Goal: Check status: Check status

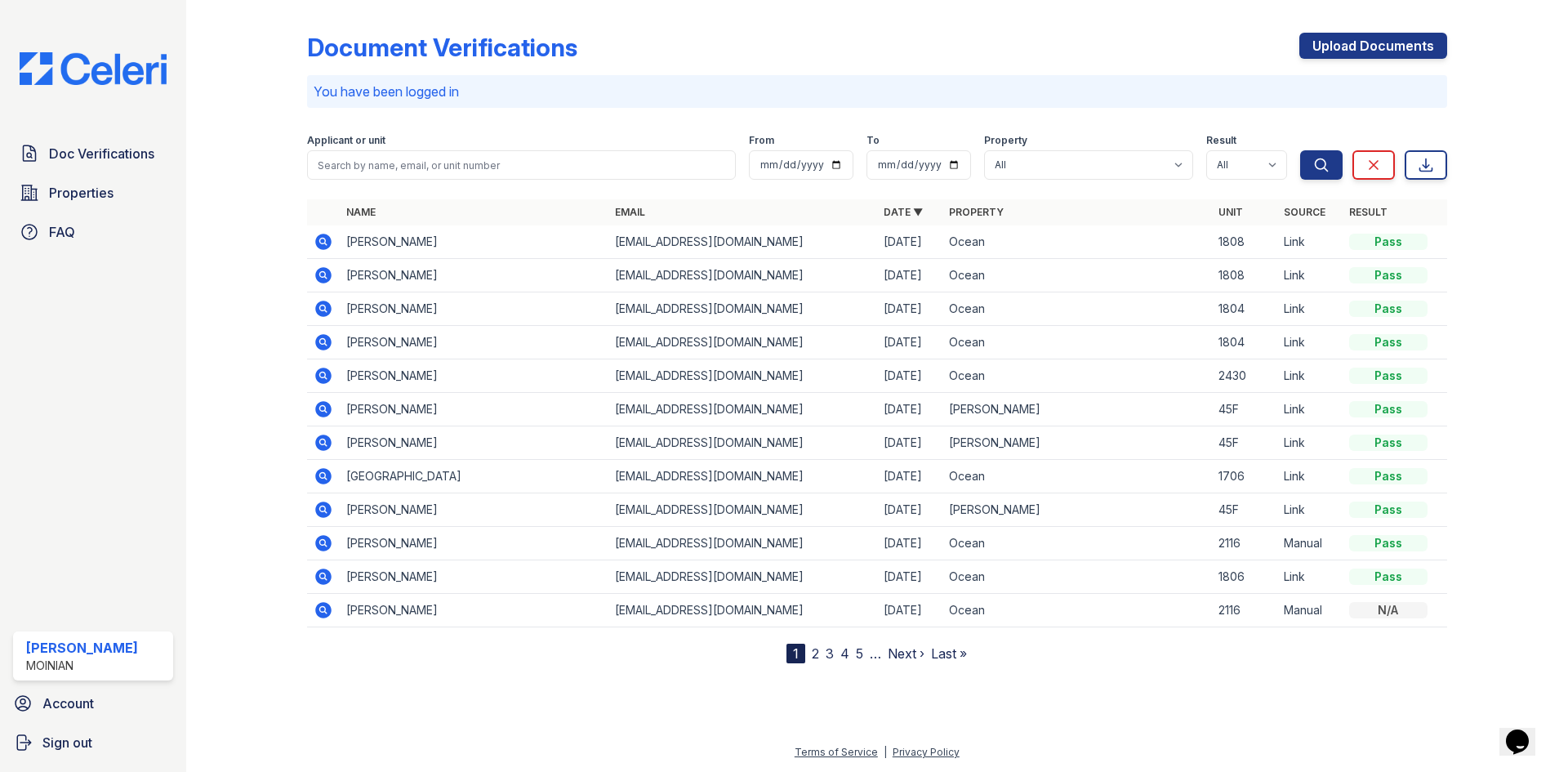
click at [131, 89] on div "Doc Verifications Properties FAQ Eli Hafner Moinian Account Sign out" at bounding box center [93, 386] width 186 height 772
click at [131, 83] on img at bounding box center [93, 68] width 173 height 32
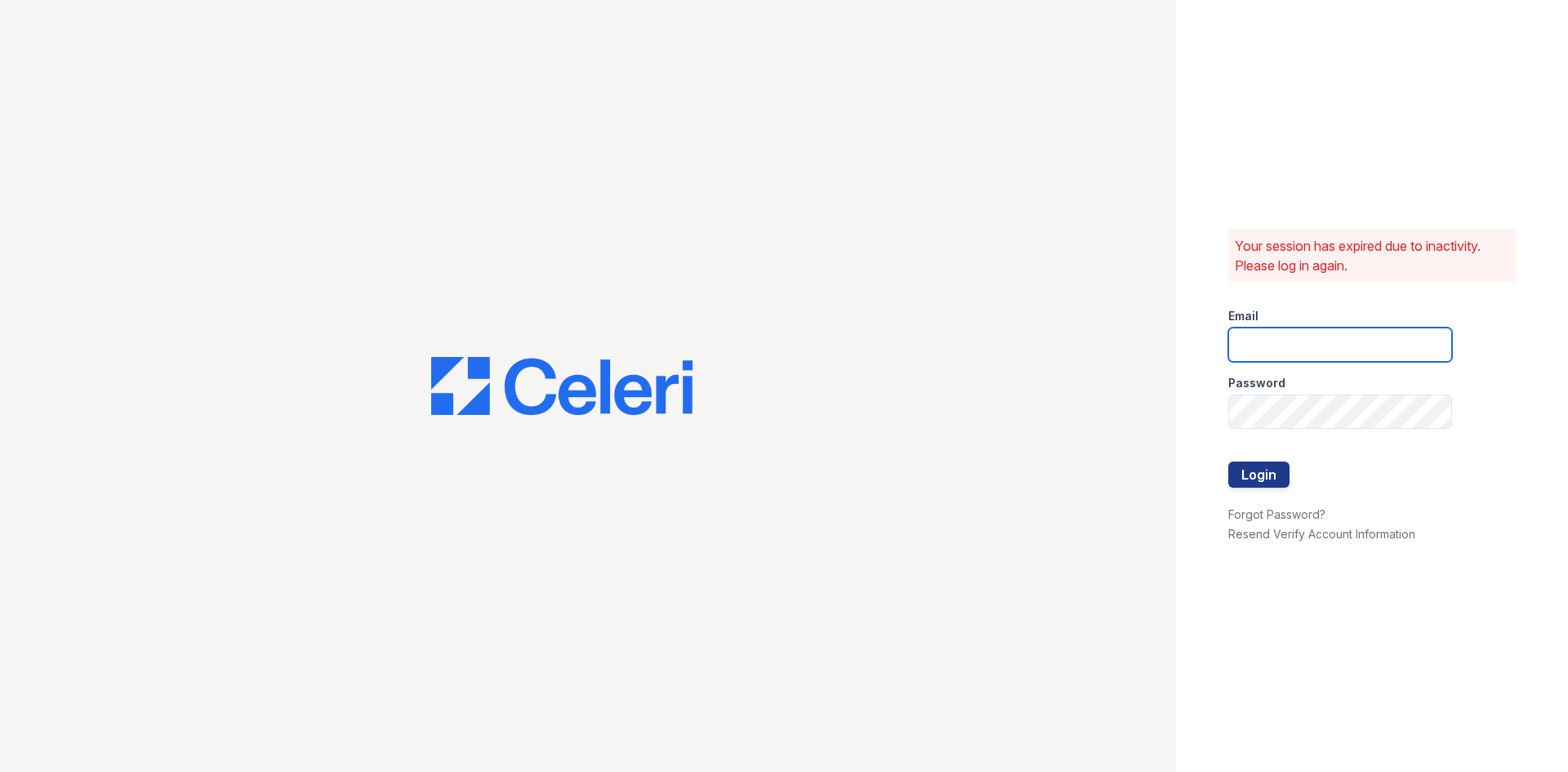
type input "eli@moiniangroup.com"
click at [1257, 475] on button "Login" at bounding box center [1259, 475] width 61 height 27
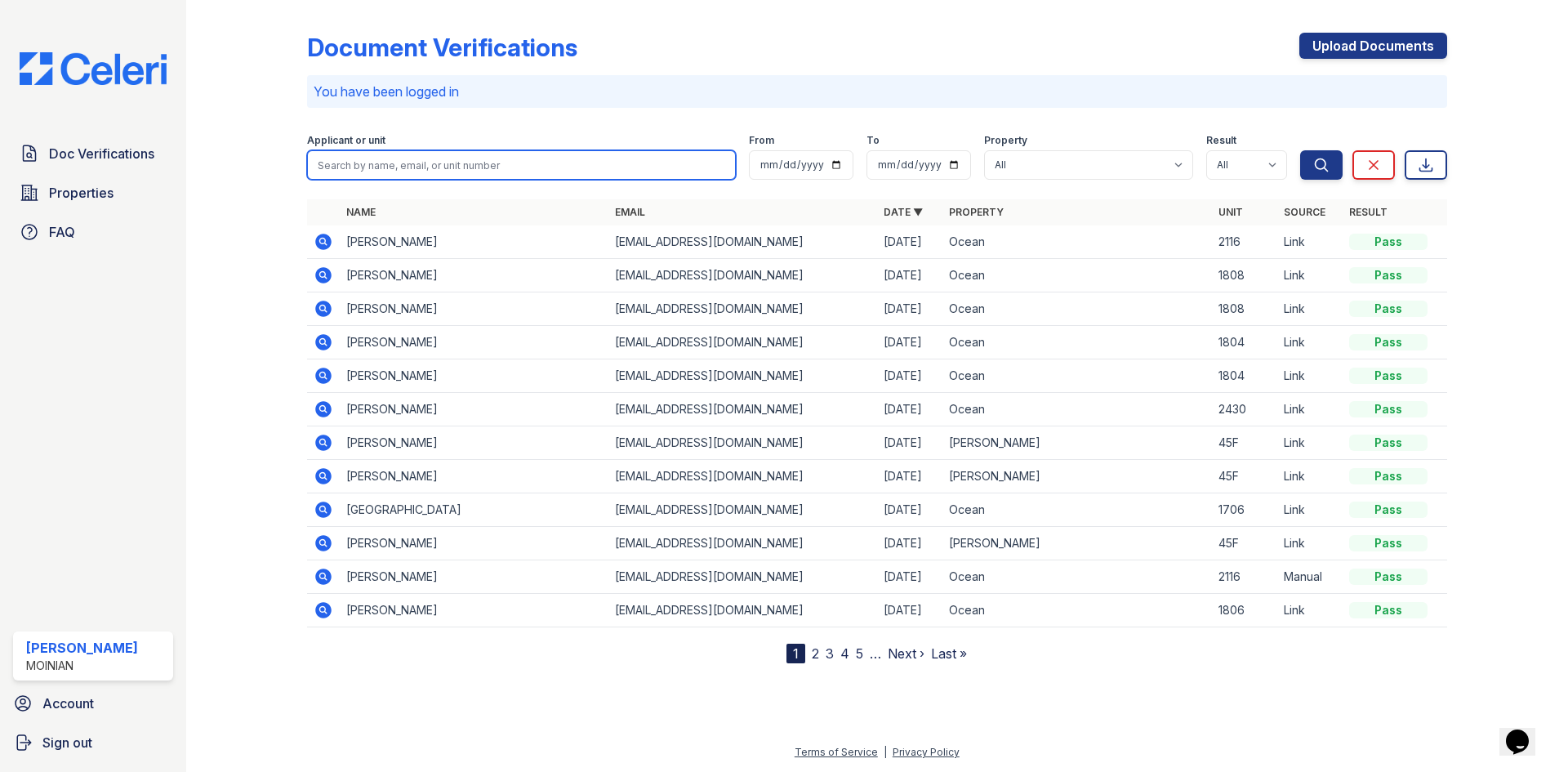
click at [490, 167] on input "search" at bounding box center [522, 165] width 429 height 30
type input "2116"
click at [1300, 150] on button "Search" at bounding box center [1321, 165] width 42 height 30
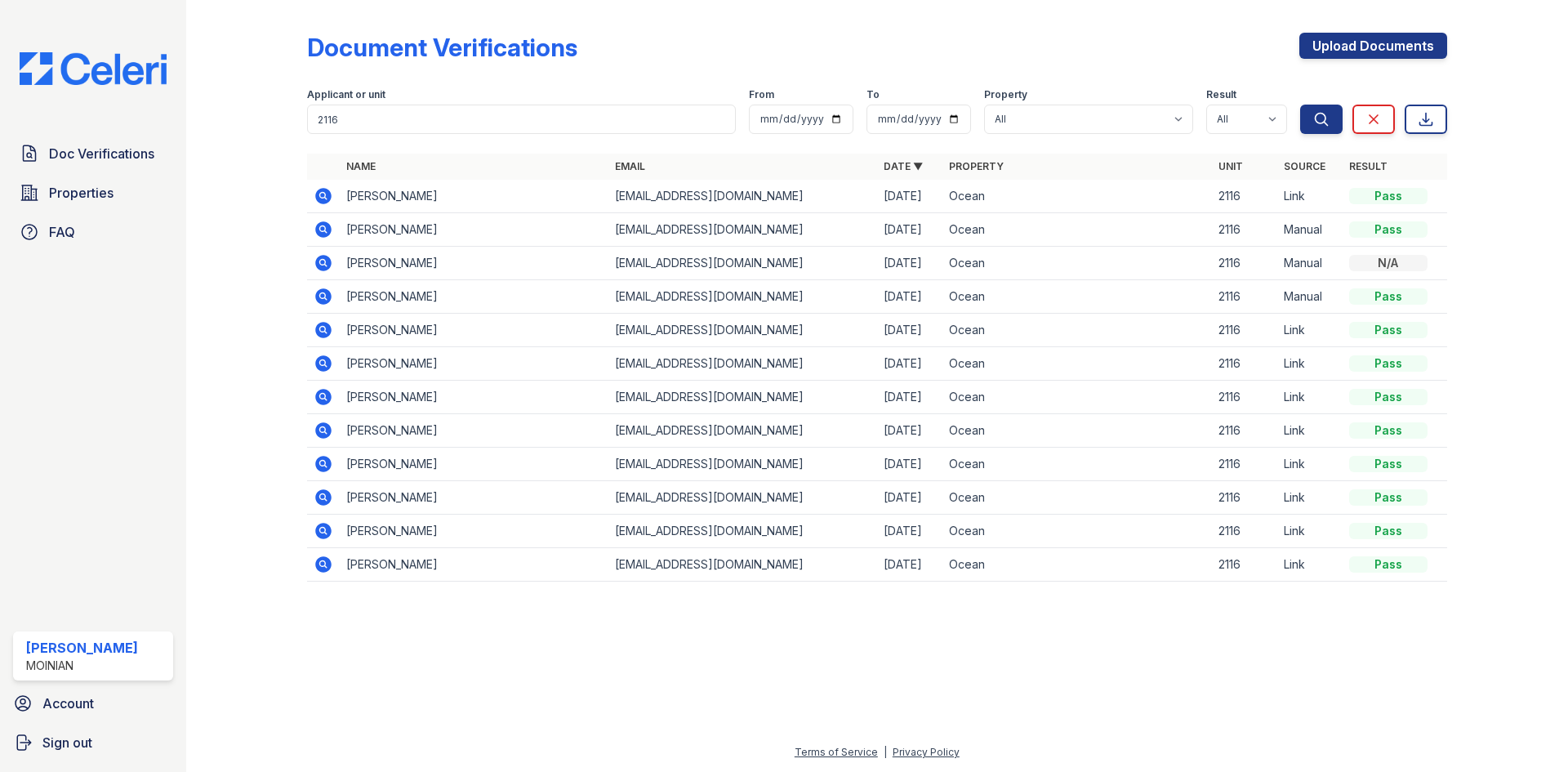
click at [320, 200] on icon at bounding box center [324, 196] width 17 height 17
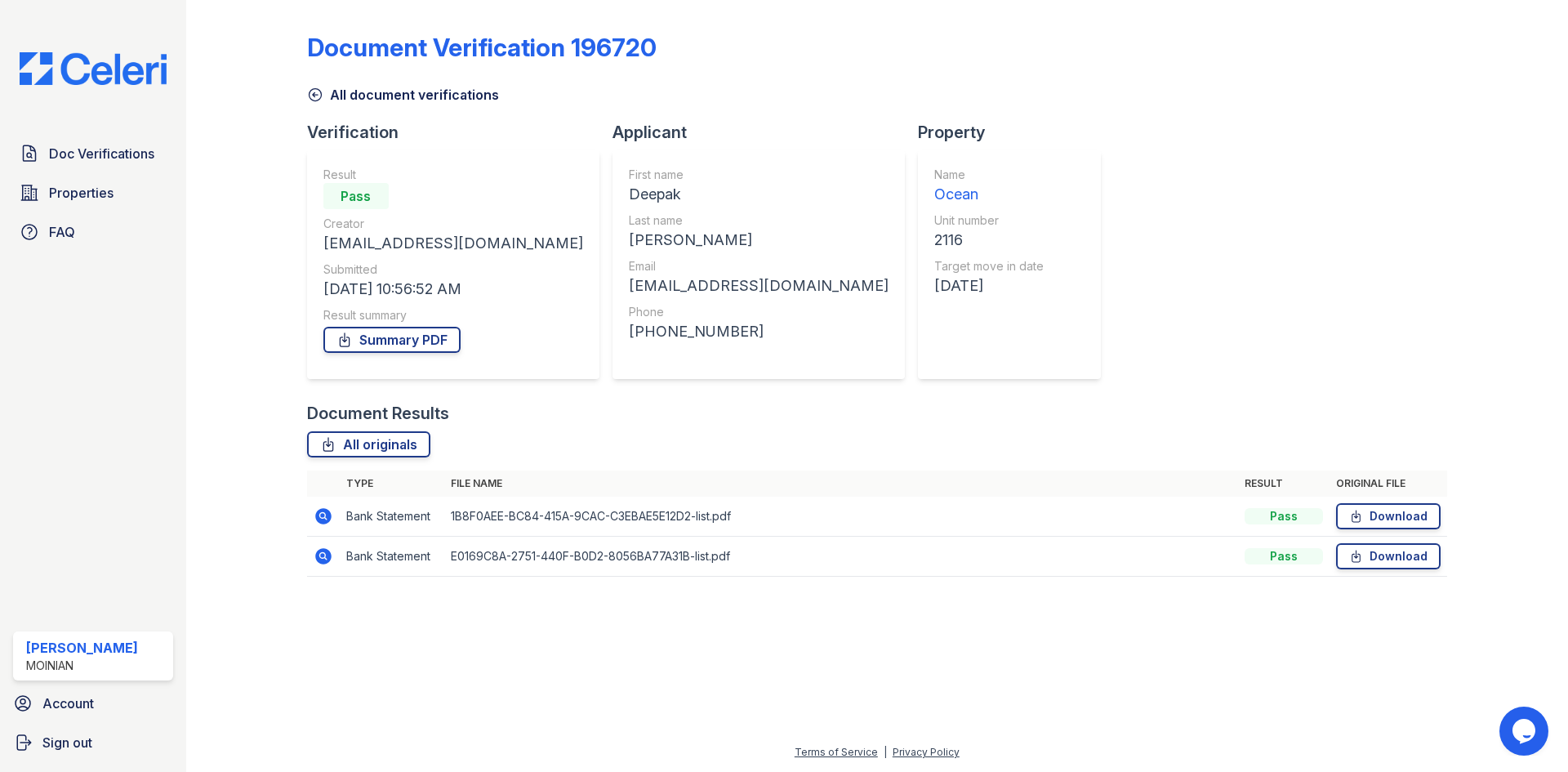
click at [324, 510] on icon at bounding box center [324, 516] width 17 height 17
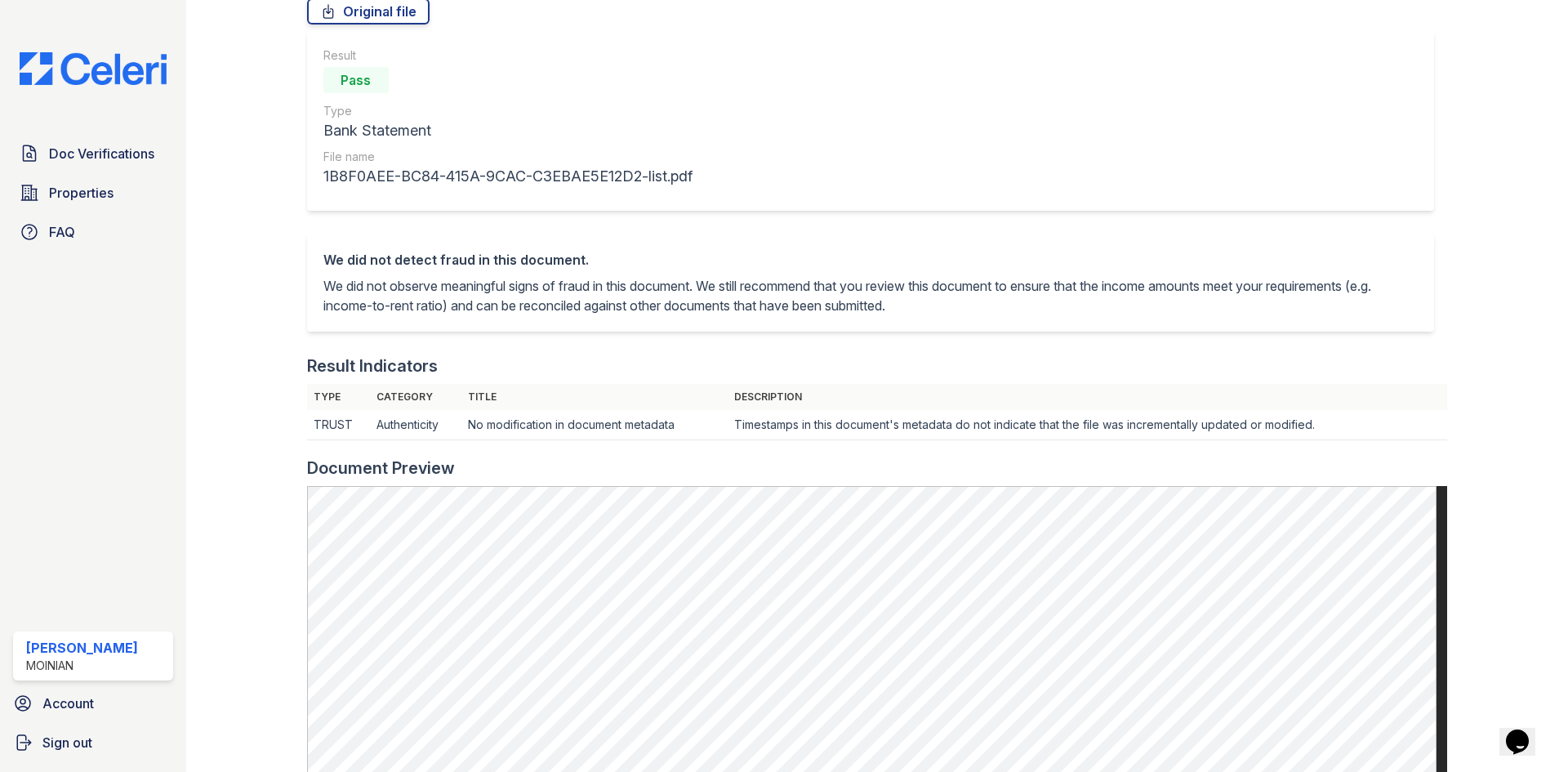
scroll to position [413, 0]
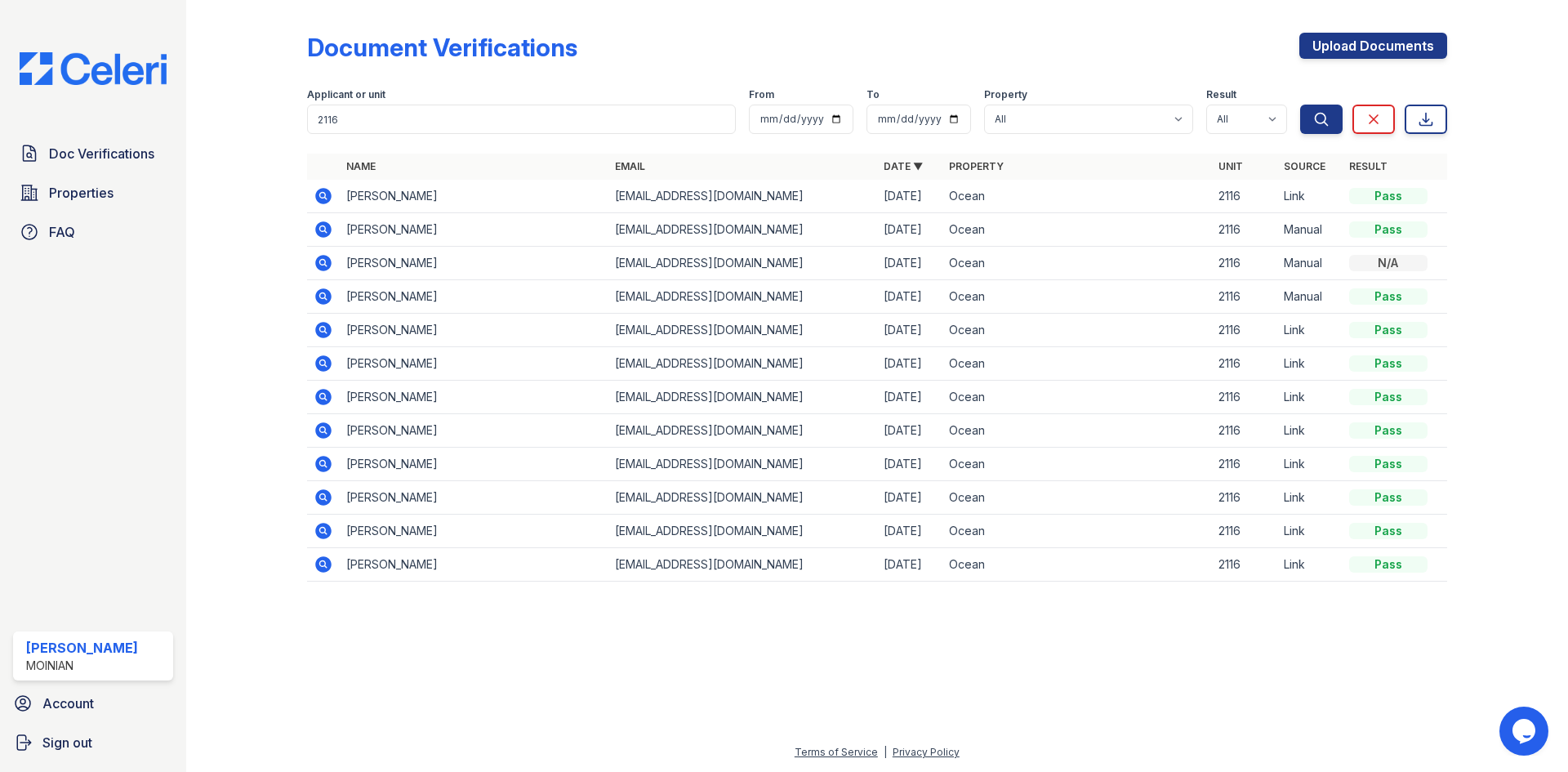
click at [317, 302] on icon at bounding box center [324, 297] width 20 height 20
click at [318, 264] on icon at bounding box center [324, 263] width 17 height 17
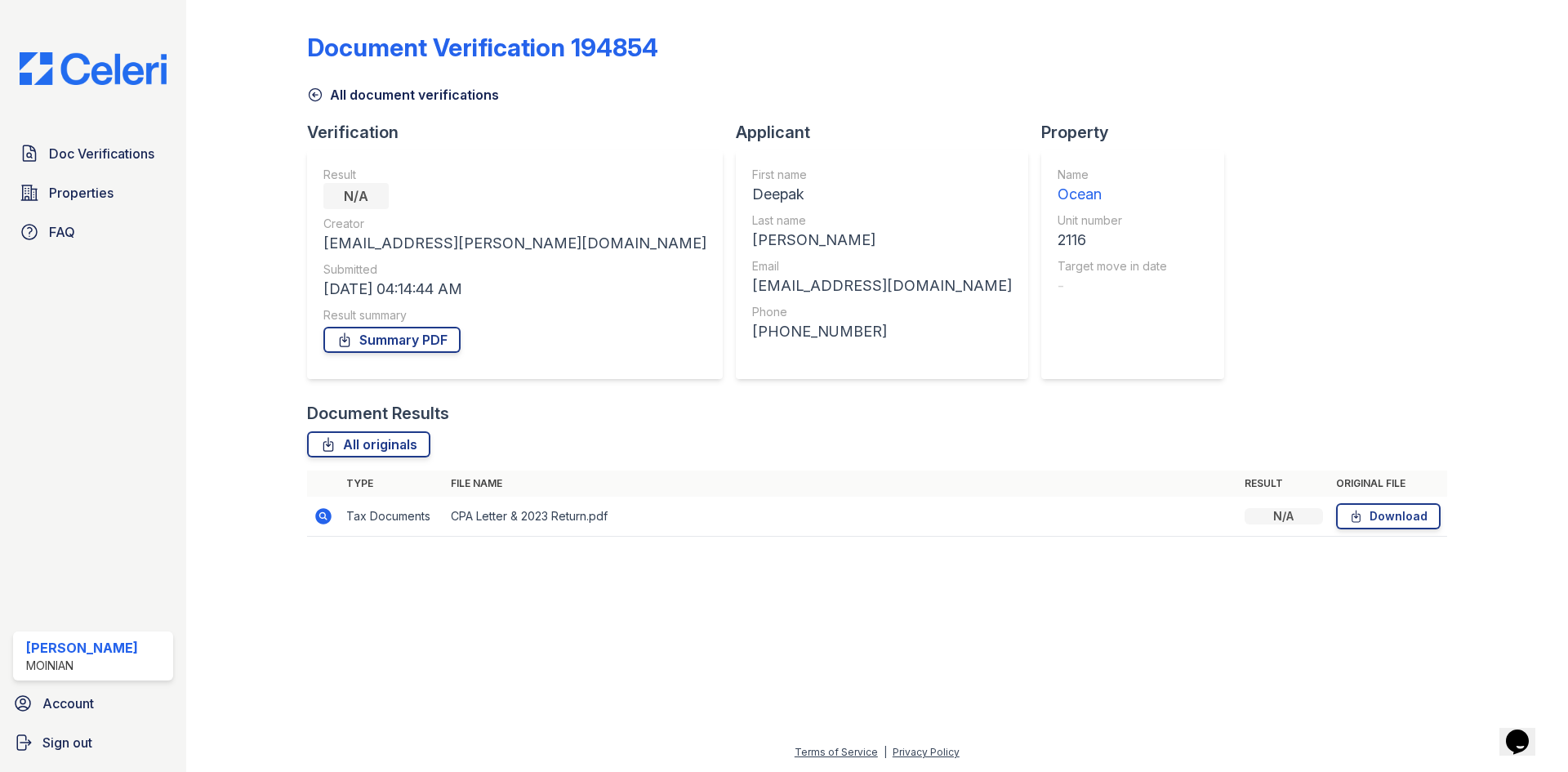
click at [321, 518] on icon at bounding box center [324, 516] width 20 height 20
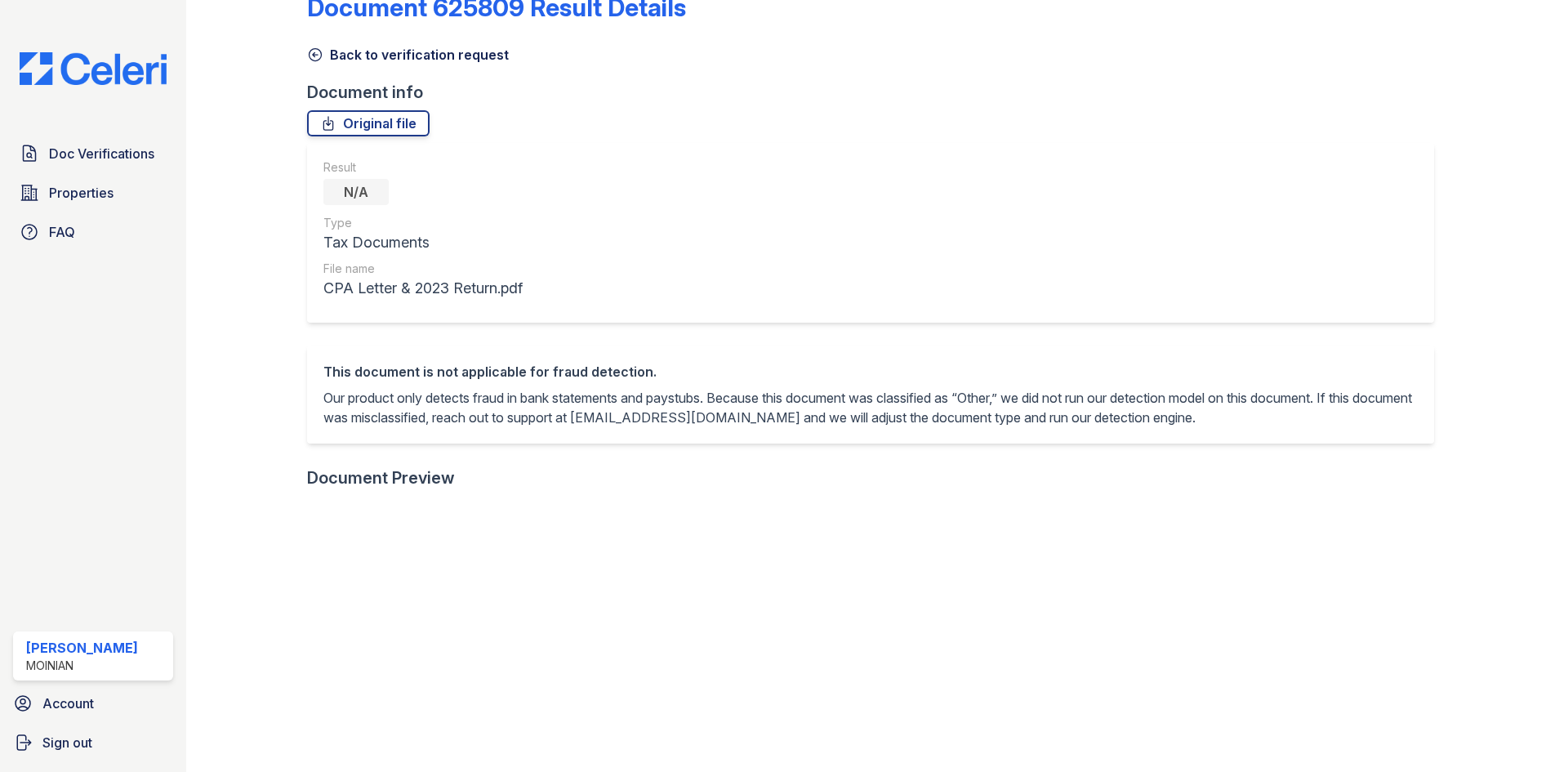
drag, startPoint x: 440, startPoint y: 417, endPoint x: 451, endPoint y: 403, distance: 17.8
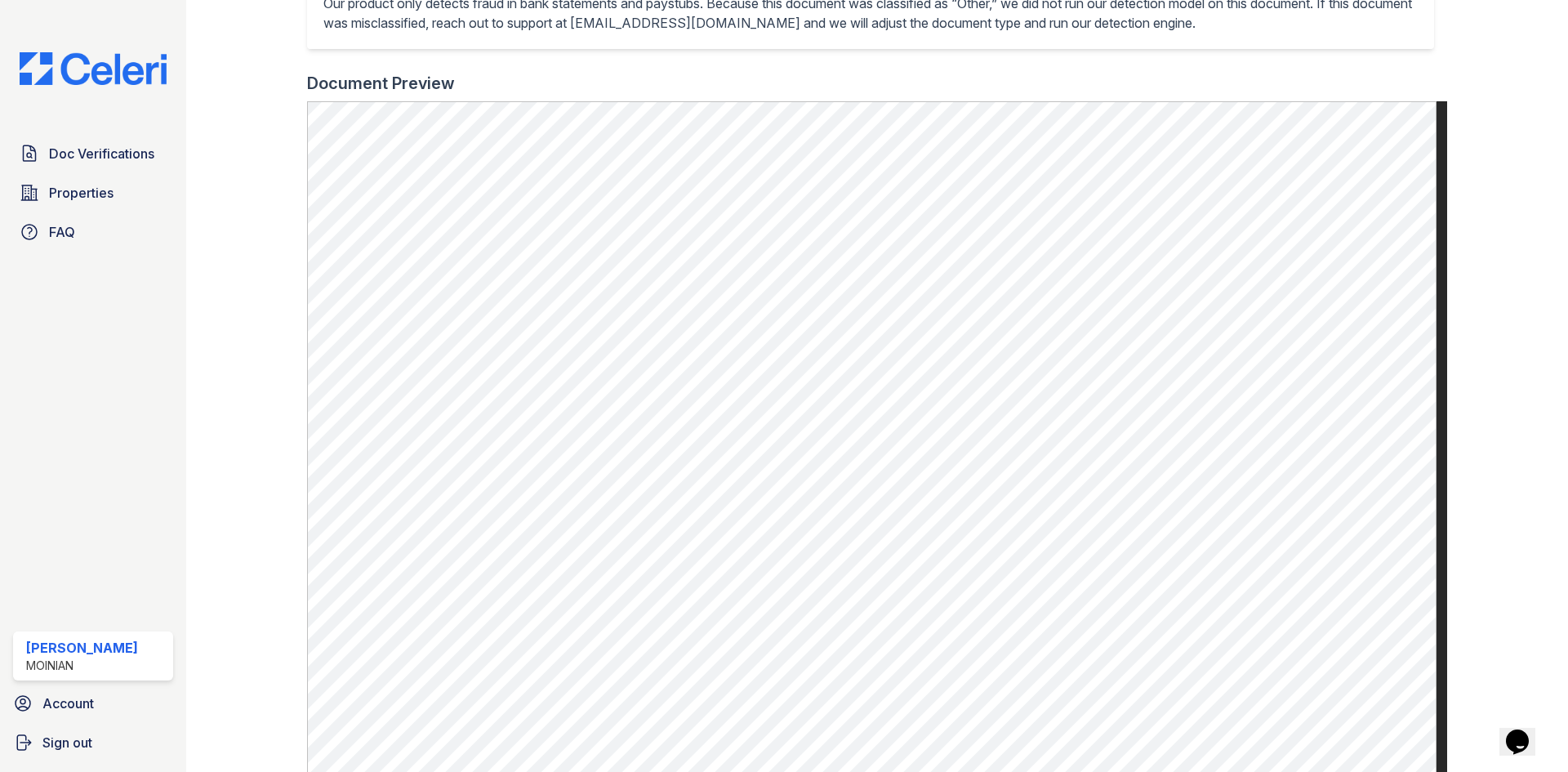
scroll to position [306, 0]
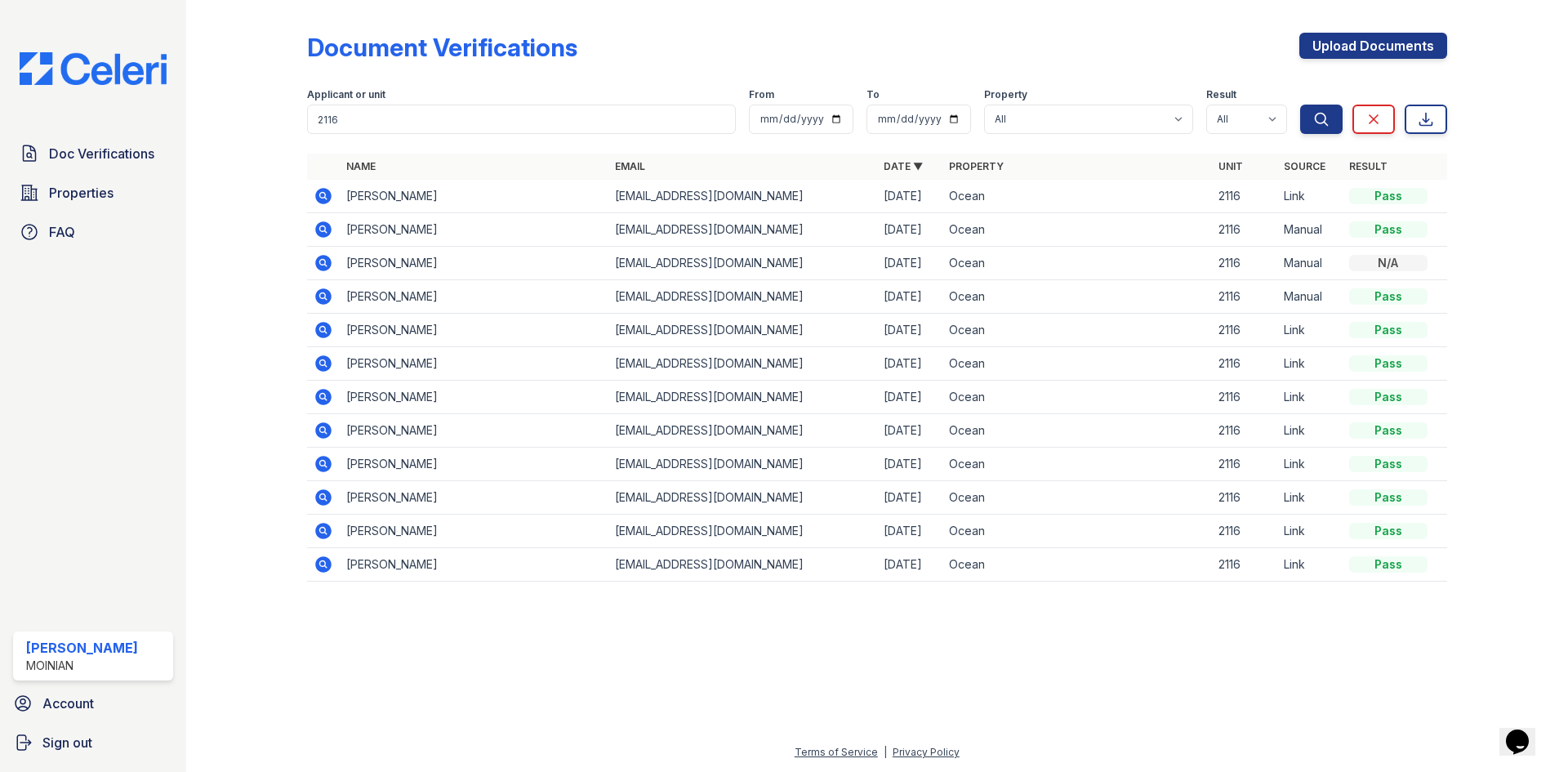
click at [317, 333] on icon at bounding box center [324, 331] width 17 height 17
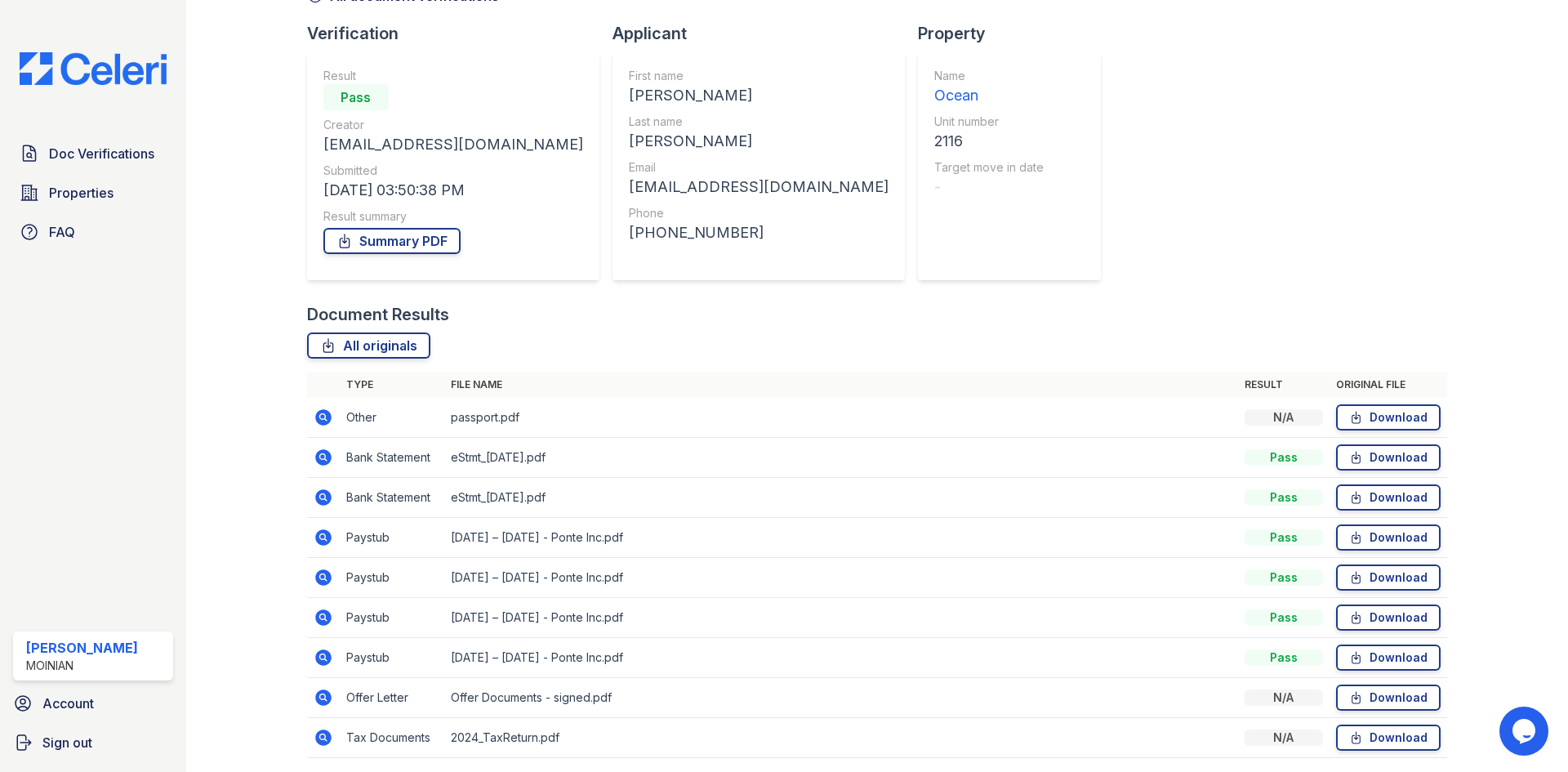
scroll to position [157, 0]
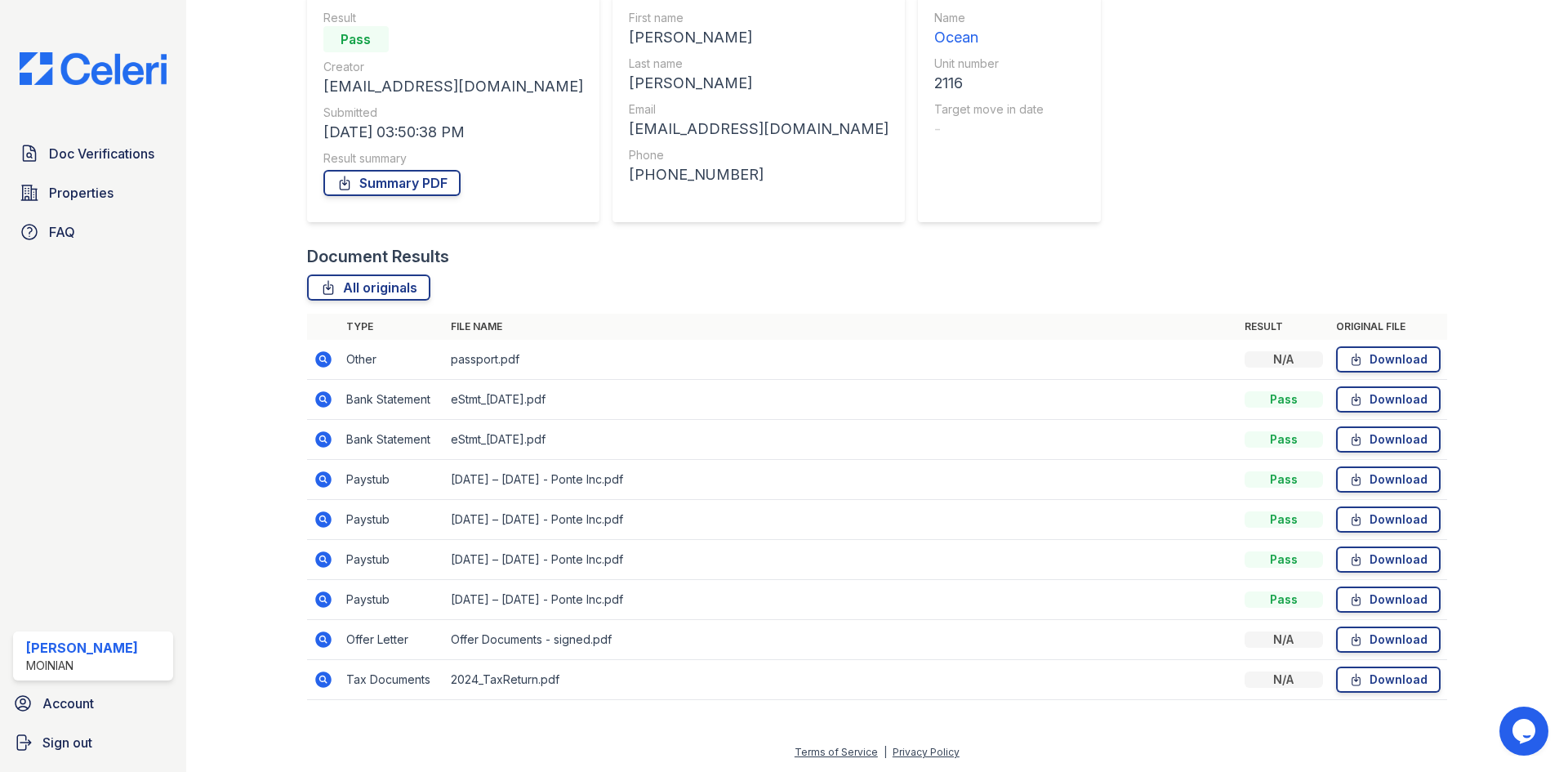
click at [327, 673] on icon at bounding box center [324, 680] width 20 height 20
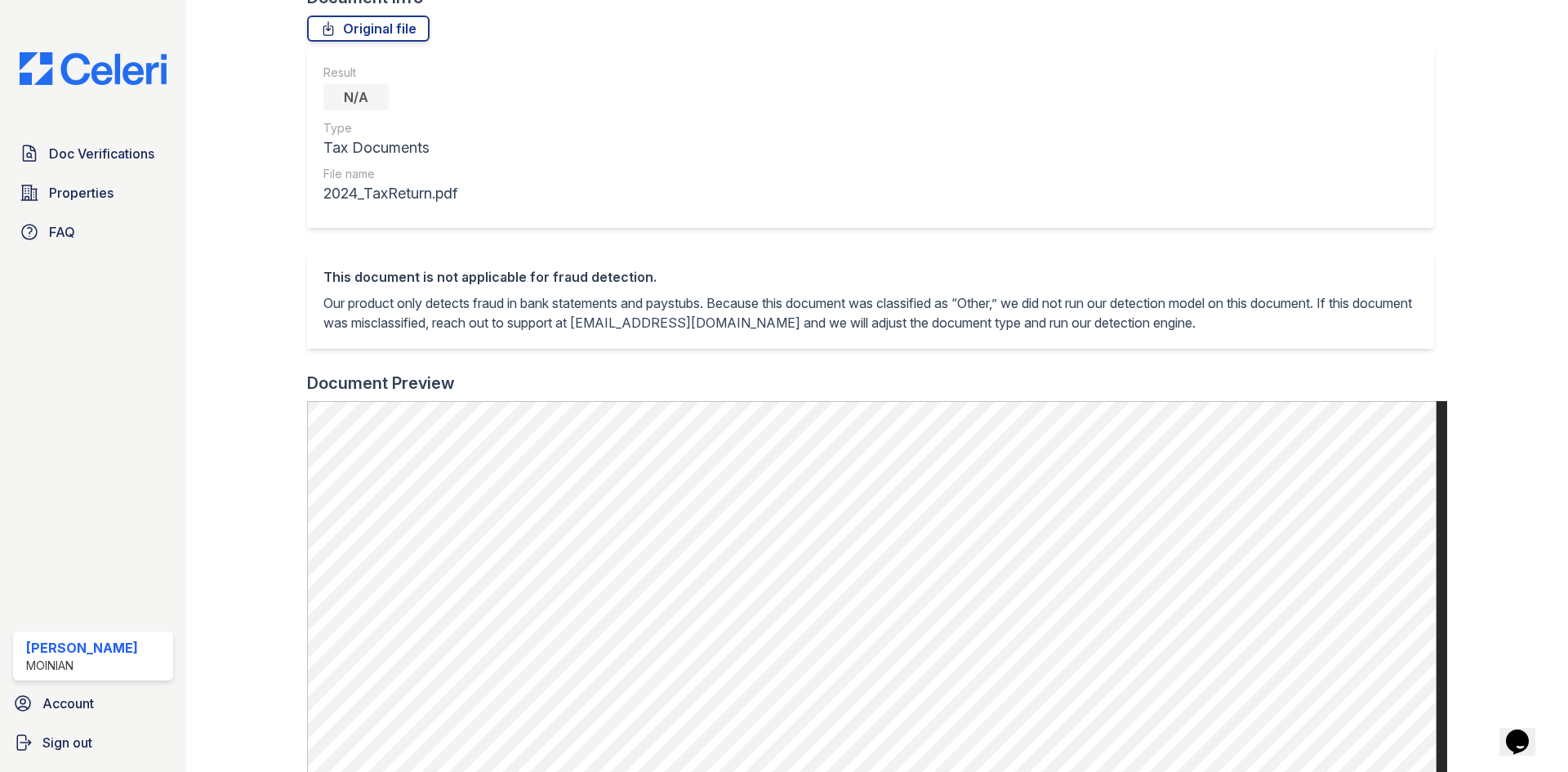
scroll to position [326, 0]
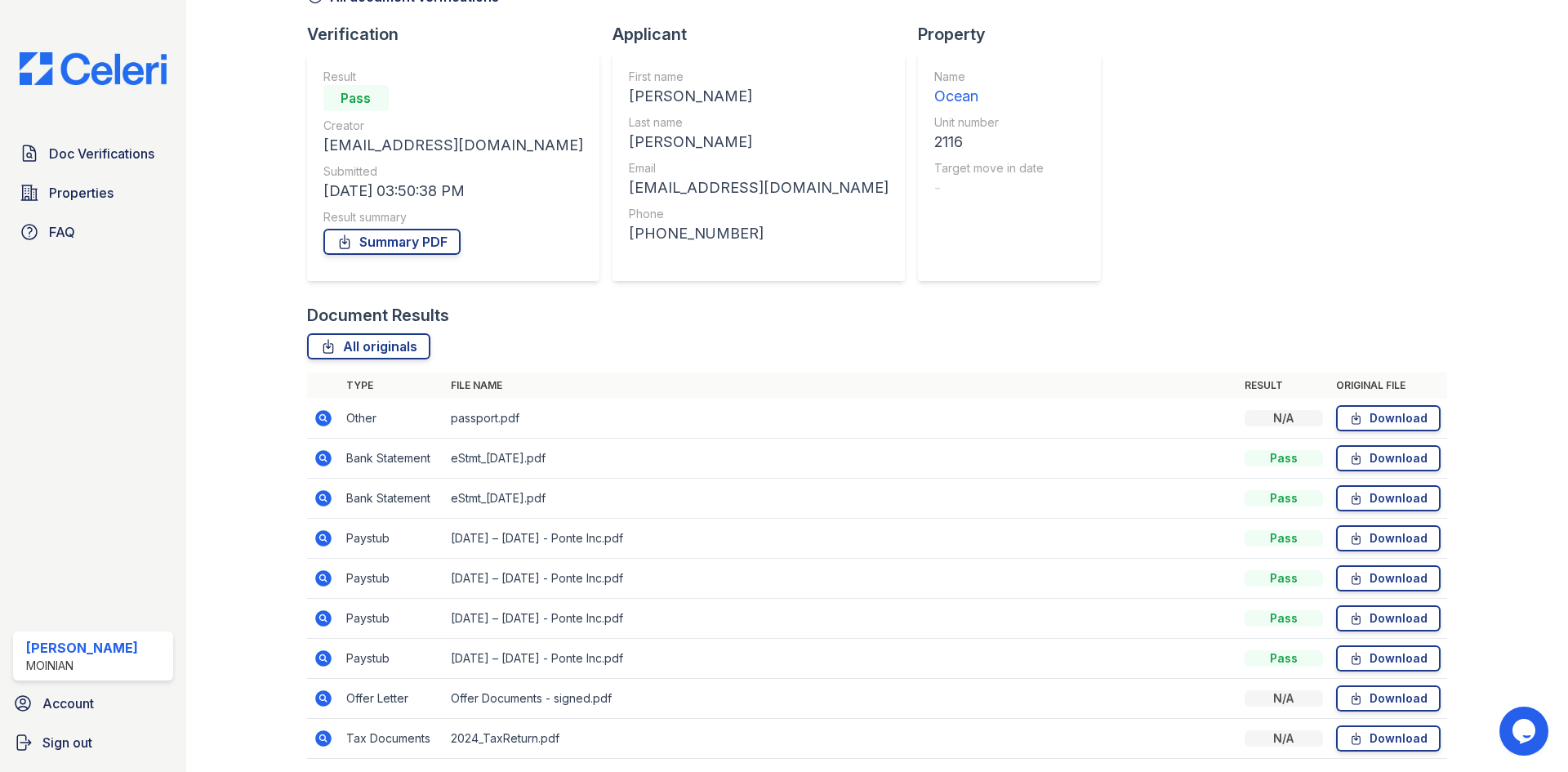
scroll to position [157, 0]
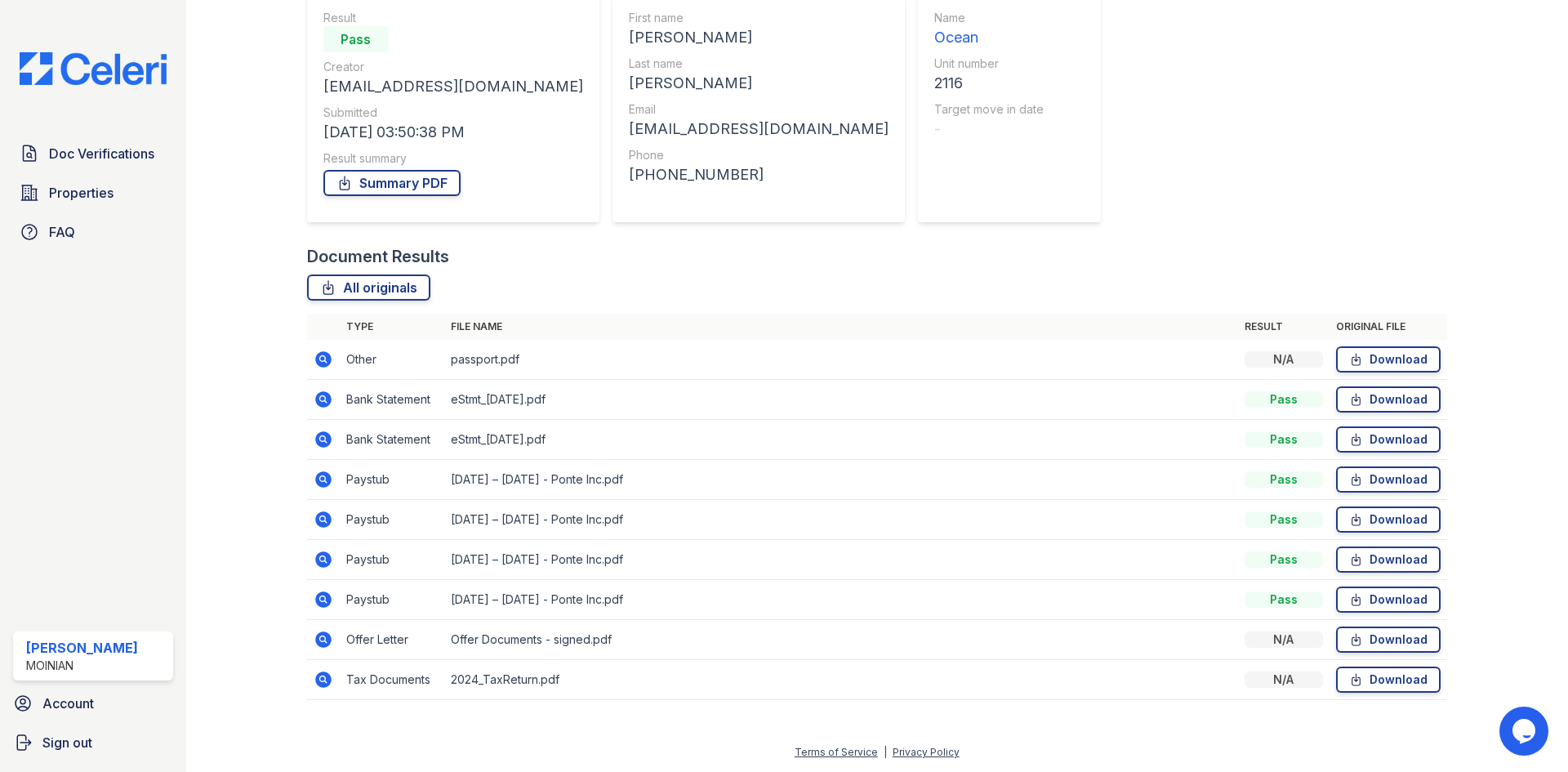
click at [323, 442] on icon at bounding box center [324, 440] width 17 height 17
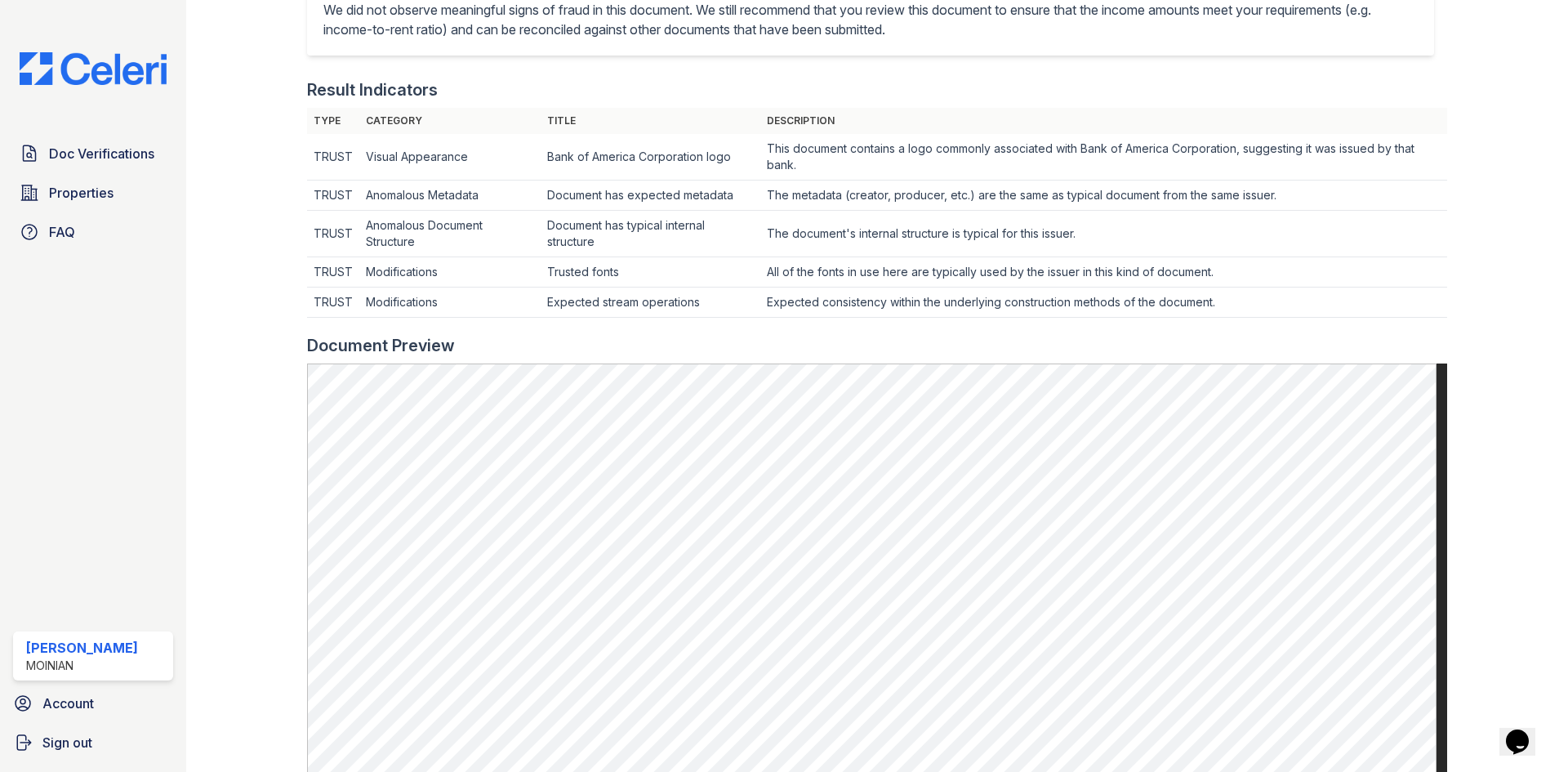
scroll to position [654, 0]
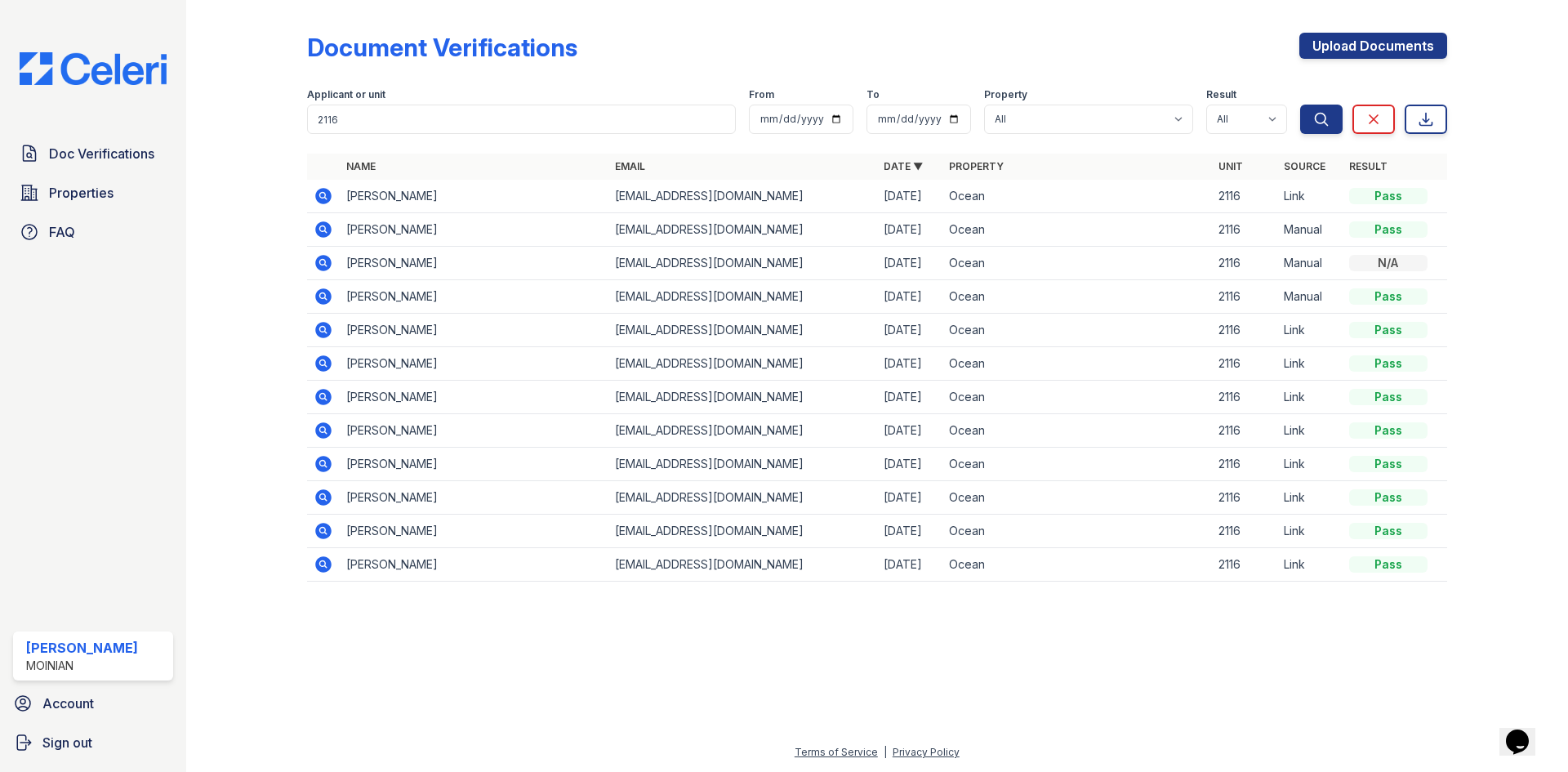
click at [330, 393] on icon at bounding box center [324, 397] width 20 height 20
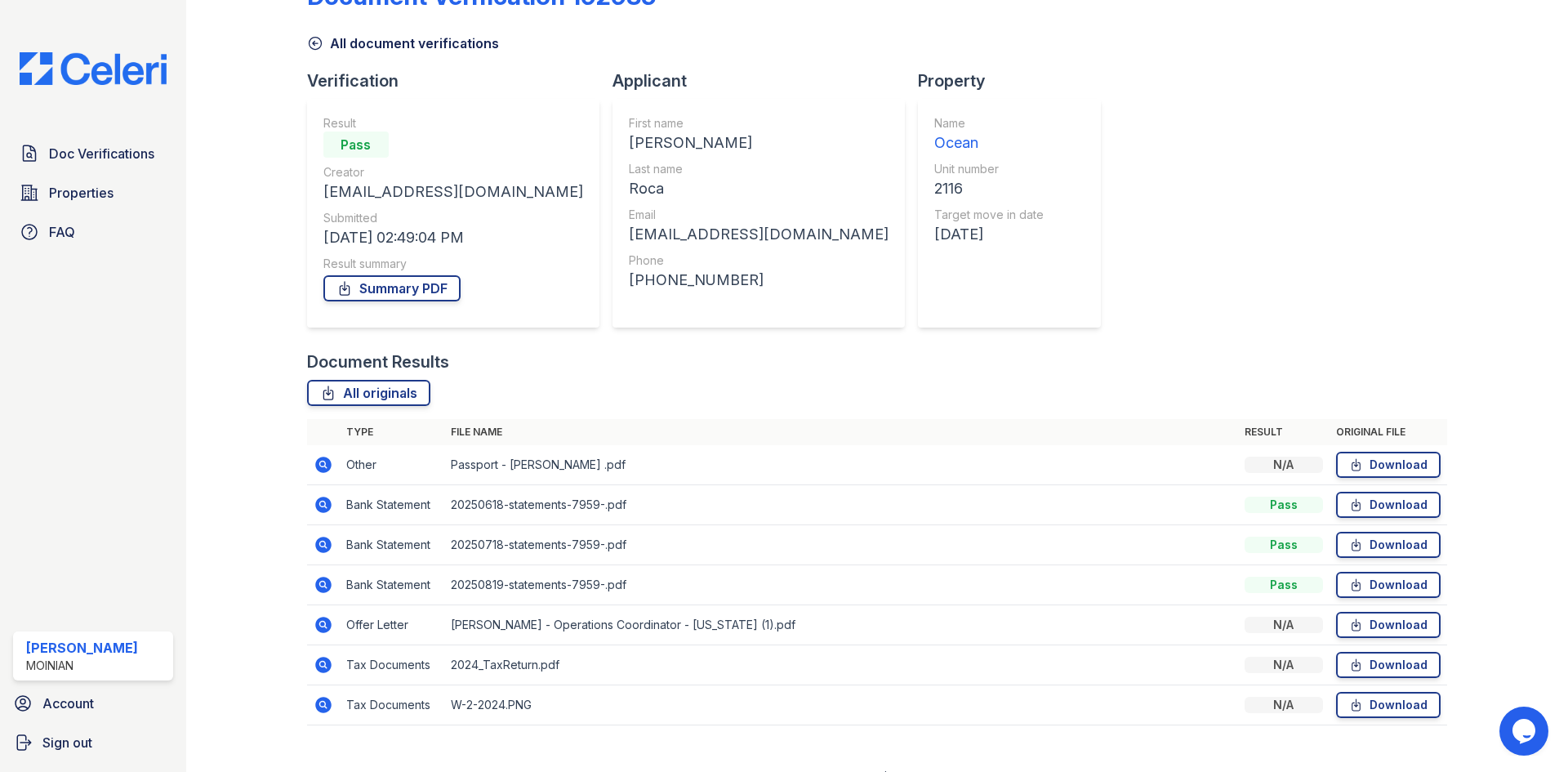
scroll to position [77, 0]
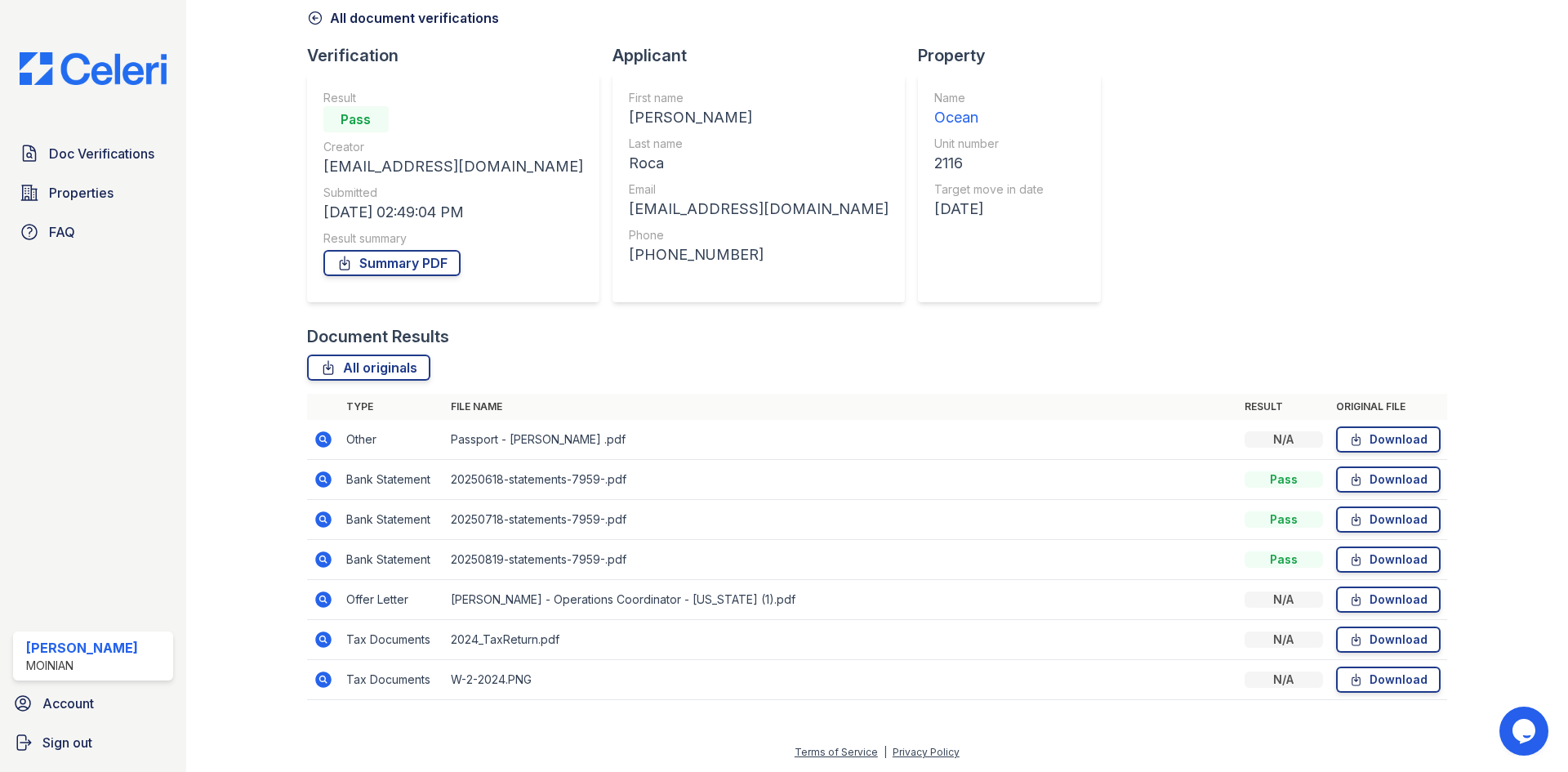
click at [314, 639] on icon at bounding box center [324, 639] width 20 height 20
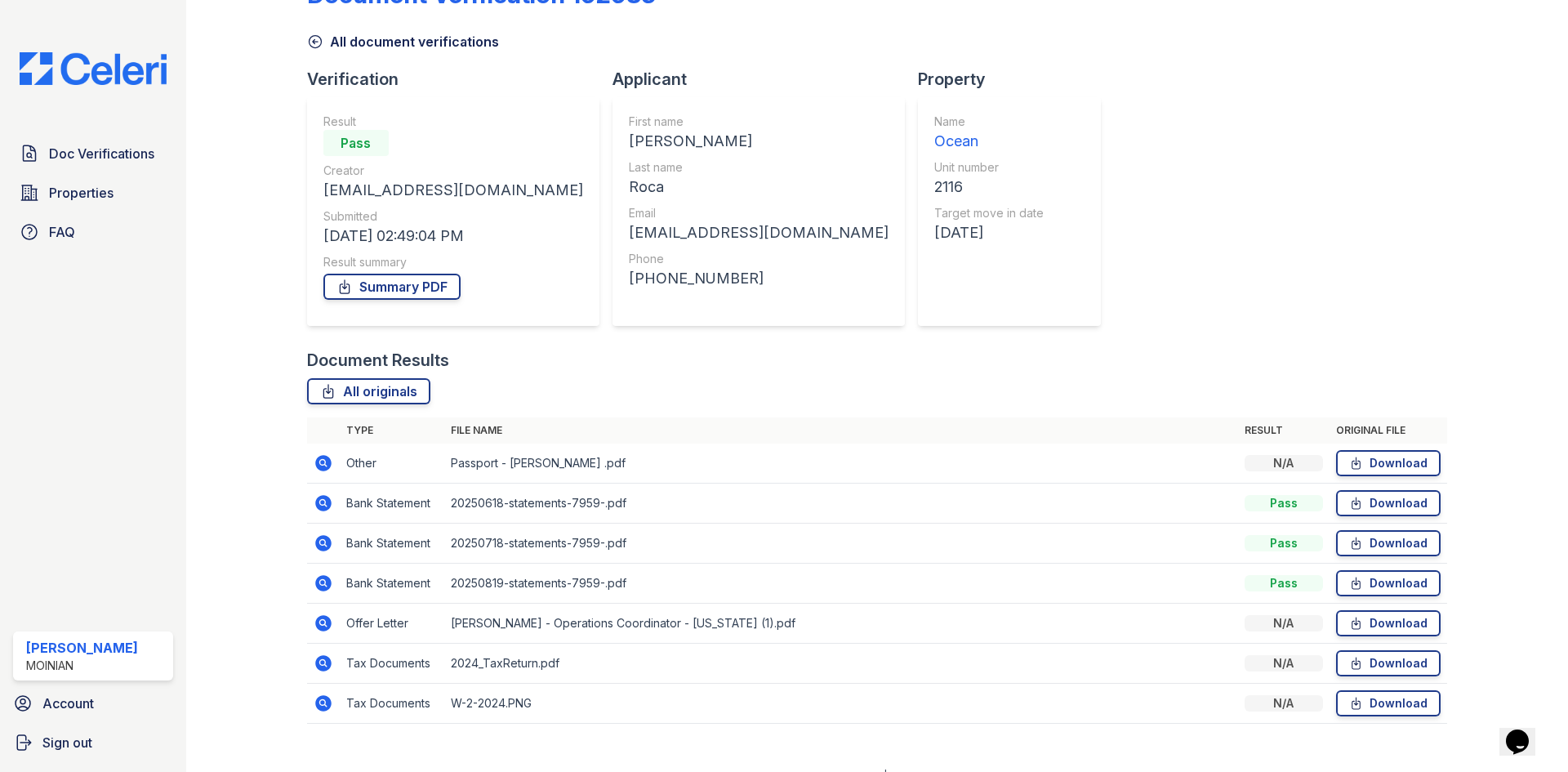
scroll to position [77, 0]
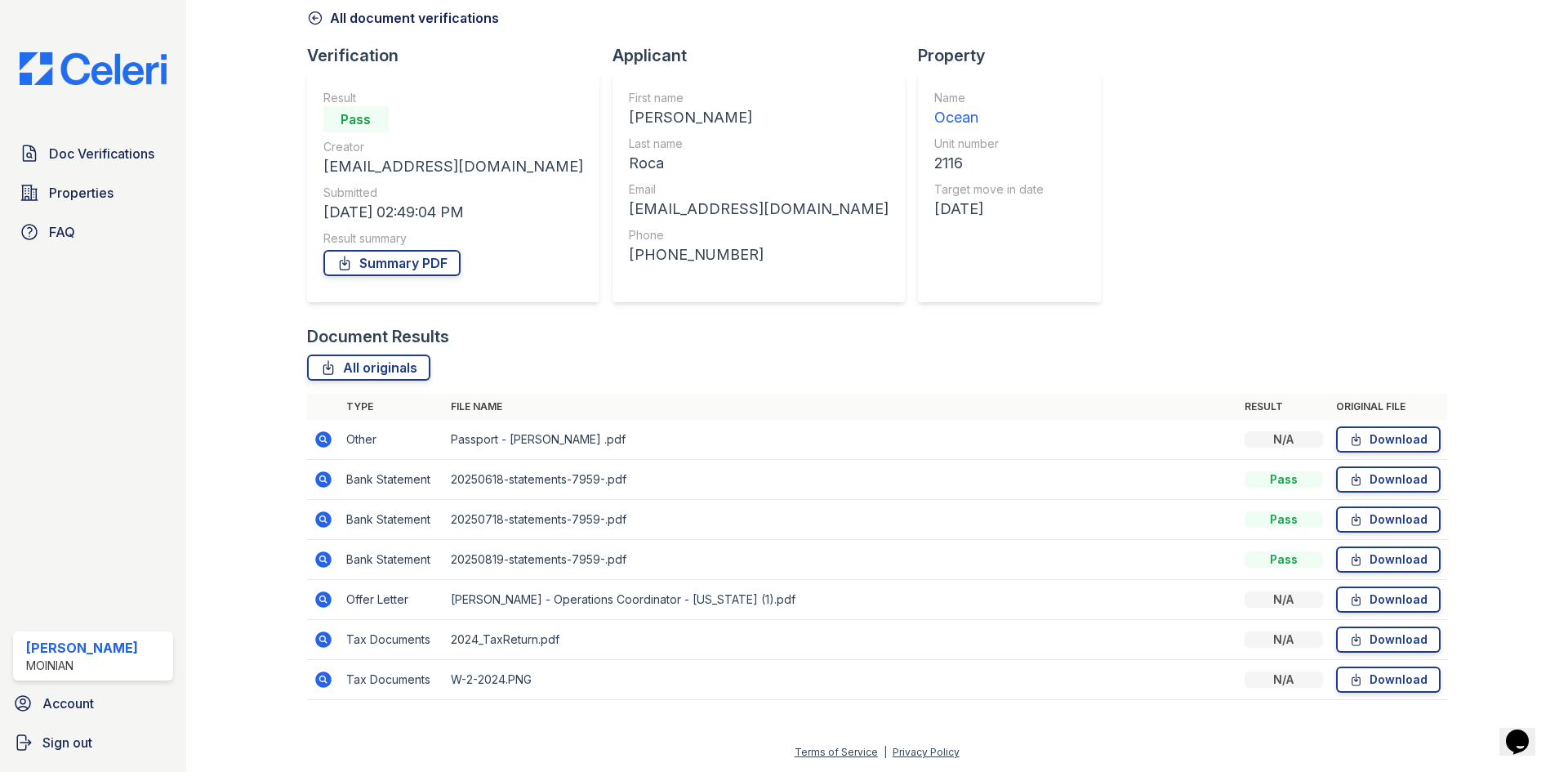
click at [332, 561] on td at bounding box center [323, 560] width 32 height 40
click at [330, 552] on td at bounding box center [323, 560] width 32 height 40
click at [328, 554] on icon at bounding box center [324, 560] width 20 height 20
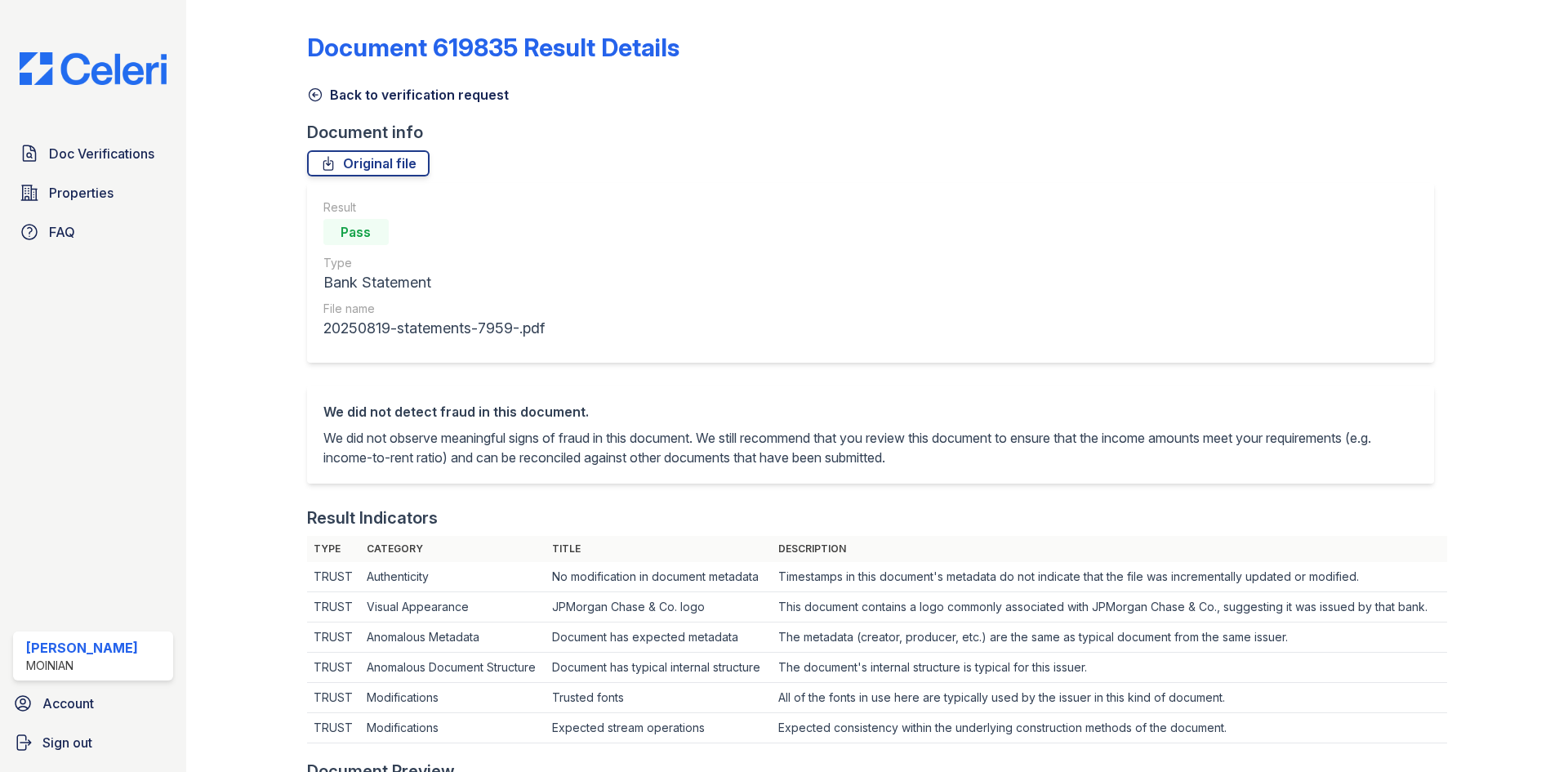
scroll to position [52, 0]
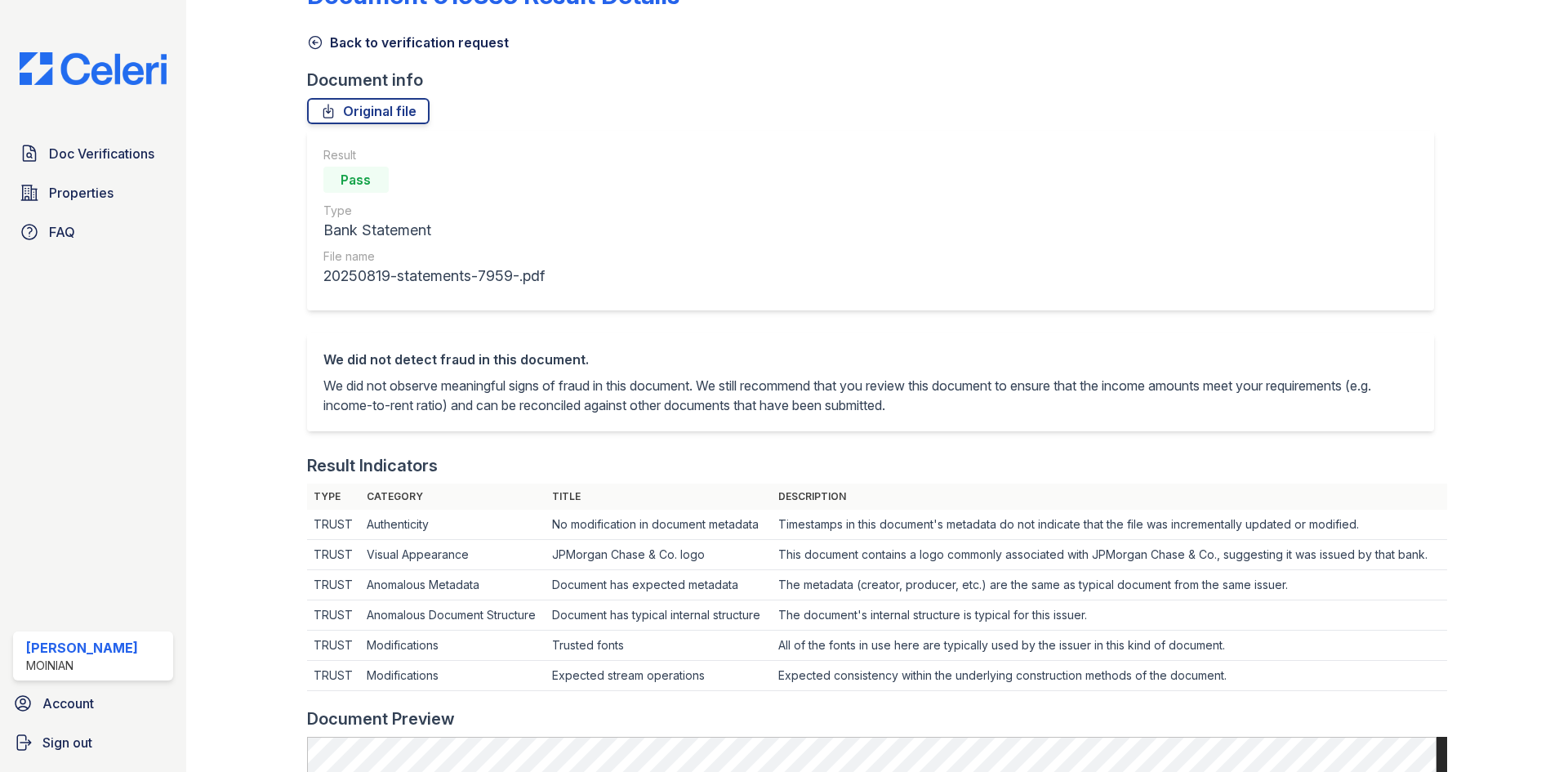
drag, startPoint x: 846, startPoint y: 349, endPoint x: 832, endPoint y: 328, distance: 25.2
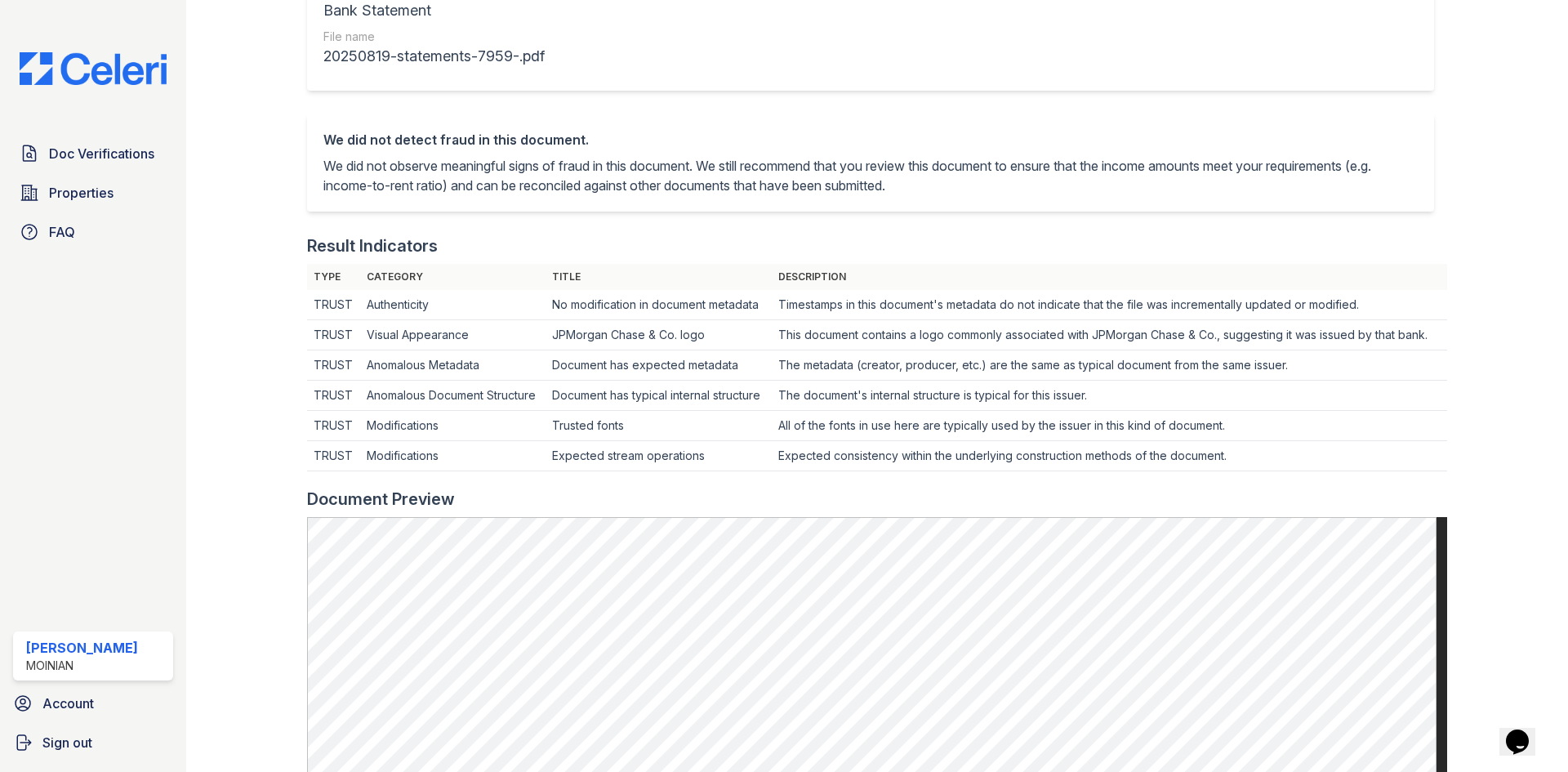
scroll to position [621, 0]
